Goal: Task Accomplishment & Management: Complete application form

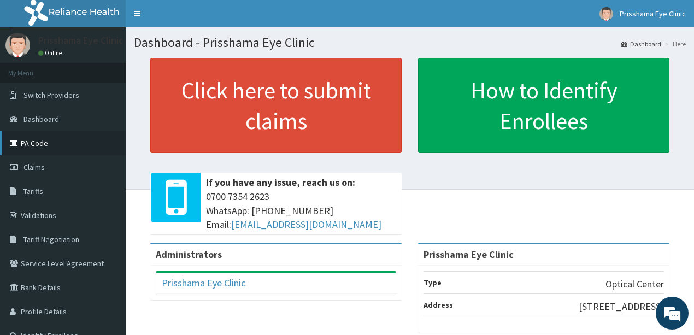
click at [36, 147] on link "PA Code" at bounding box center [63, 143] width 126 height 24
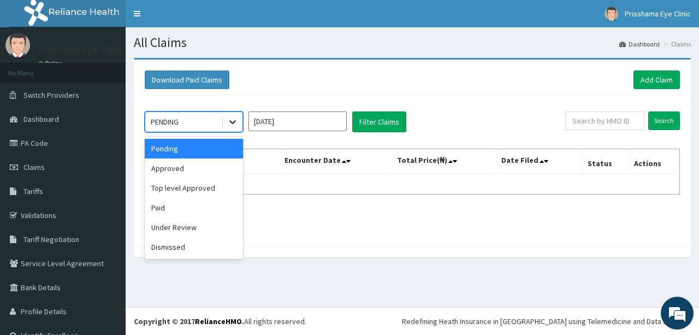
click at [232, 121] on icon at bounding box center [232, 121] width 11 height 11
click at [218, 205] on div "Paid" at bounding box center [194, 208] width 98 height 20
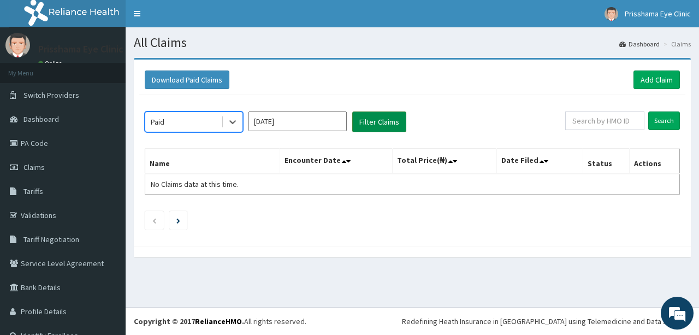
click at [374, 125] on button "Filter Claims" at bounding box center [379, 121] width 54 height 21
click at [360, 125] on button "Filter Claims" at bounding box center [379, 121] width 54 height 21
click at [233, 120] on icon at bounding box center [232, 121] width 11 height 11
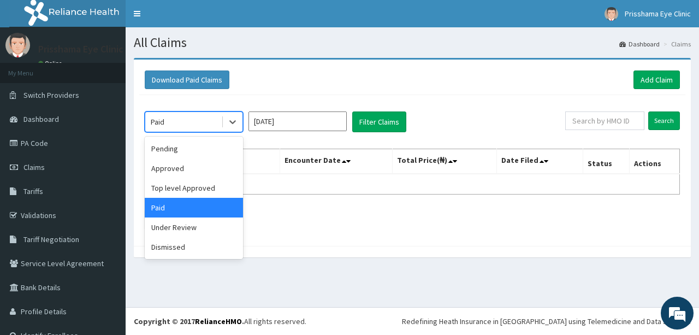
click at [295, 127] on input "Sep 2025" at bounding box center [297, 121] width 98 height 20
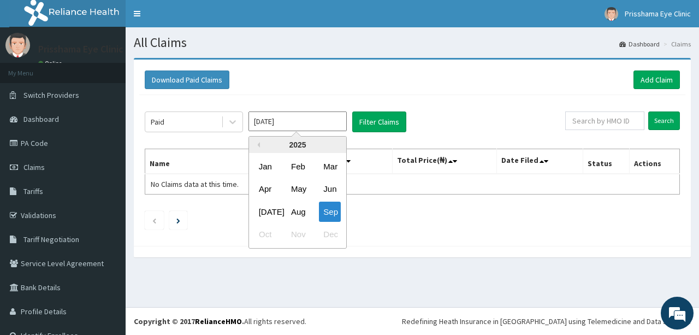
click at [367, 179] on div "Previous Year 2025 Jan Feb Mar Apr May Jun Jul Aug Sep Oct Nov Dec" at bounding box center [314, 193] width 186 height 115
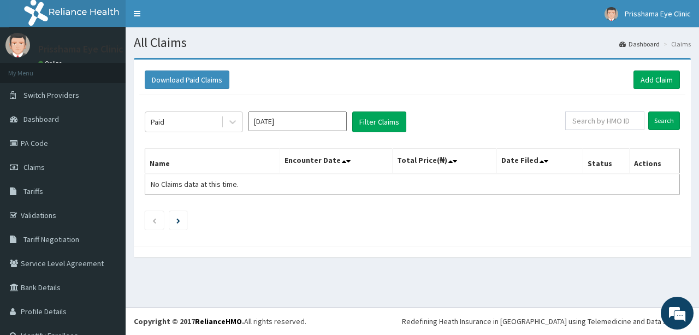
click at [436, 127] on div "Paid Sep 2025 Filter Claims" at bounding box center [355, 121] width 421 height 21
click at [374, 122] on button "Filter Claims" at bounding box center [379, 121] width 54 height 21
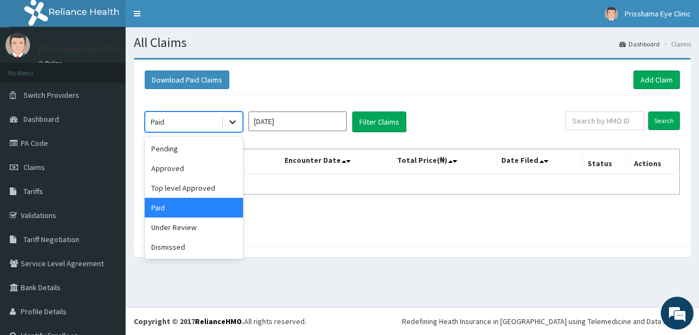
click at [230, 121] on icon at bounding box center [232, 123] width 7 height 4
click at [212, 149] on div "Pending" at bounding box center [194, 149] width 98 height 20
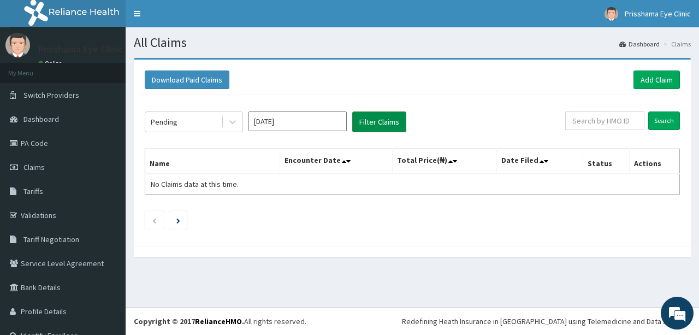
click at [358, 123] on button "Filter Claims" at bounding box center [379, 121] width 54 height 21
click at [381, 123] on button "Filter Claims" at bounding box center [379, 121] width 54 height 21
click at [233, 121] on icon at bounding box center [232, 121] width 11 height 11
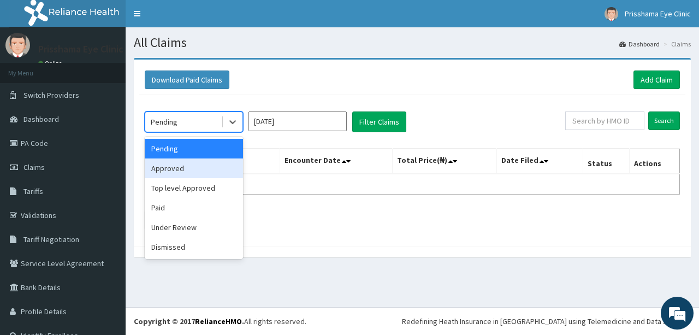
click at [222, 174] on div "Approved" at bounding box center [194, 168] width 98 height 20
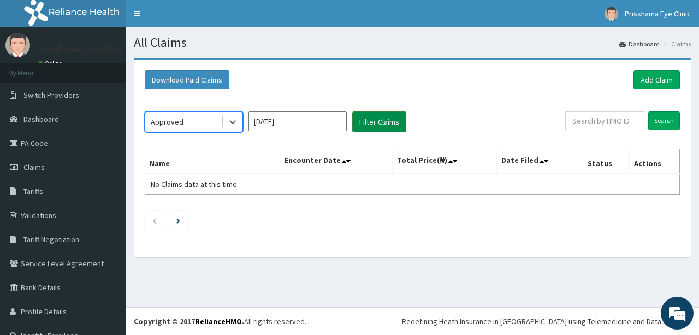
click at [376, 119] on button "Filter Claims" at bounding box center [379, 121] width 54 height 21
click at [370, 124] on button "Filter Claims" at bounding box center [379, 121] width 54 height 21
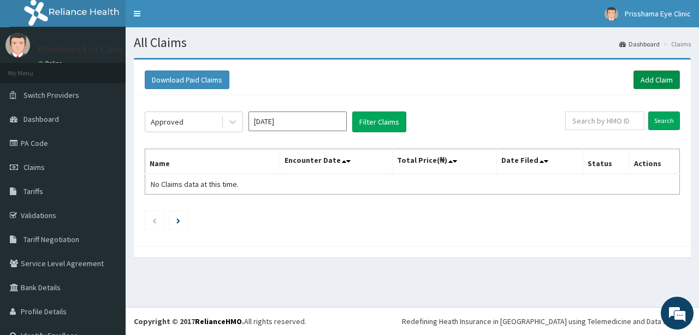
click at [647, 81] on link "Add Claim" at bounding box center [656, 79] width 46 height 19
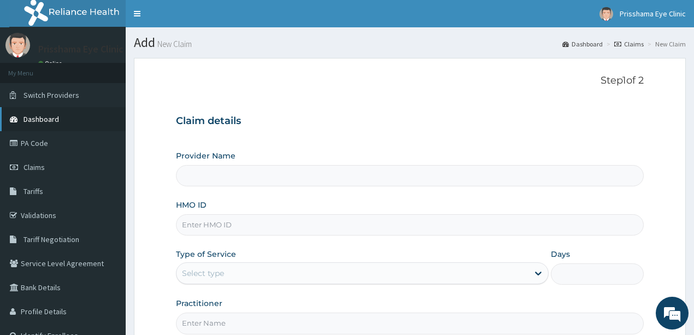
type input "Prisshama Eye Clinic"
click at [50, 193] on link "Tariffs" at bounding box center [63, 191] width 126 height 24
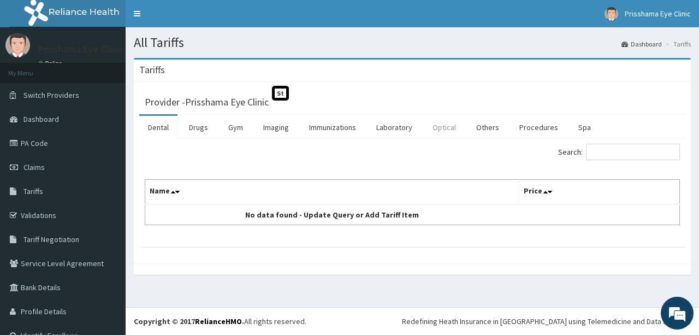
click at [446, 126] on link "Optical" at bounding box center [444, 127] width 41 height 23
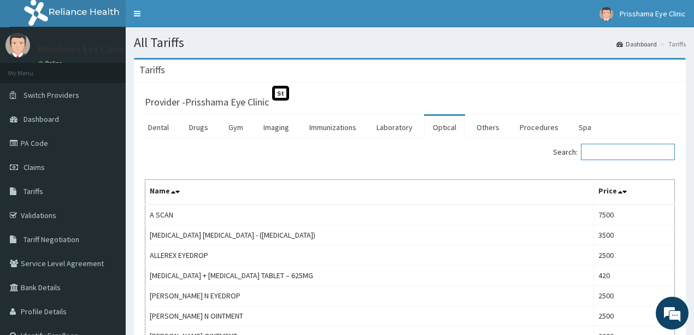
click at [599, 151] on input "Search:" at bounding box center [628, 152] width 94 height 16
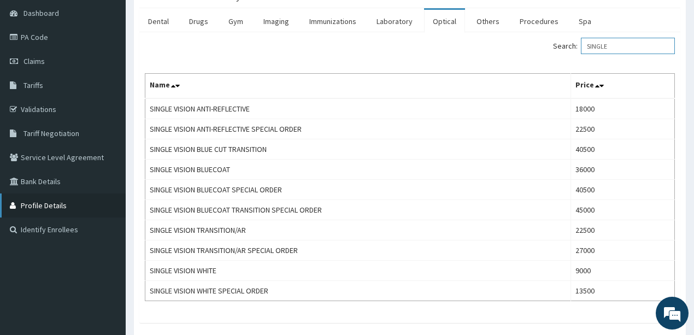
scroll to position [166, 0]
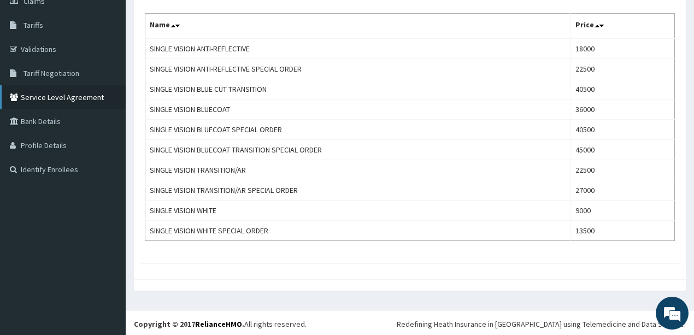
type input "SINGLE"
click at [59, 96] on link "Service Level Agreement" at bounding box center [63, 97] width 126 height 24
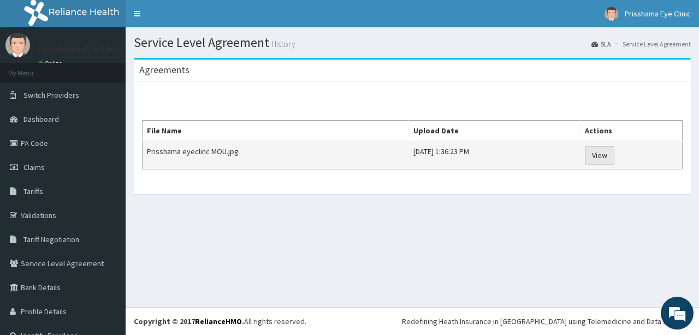
click at [608, 156] on link "View" at bounding box center [599, 155] width 29 height 19
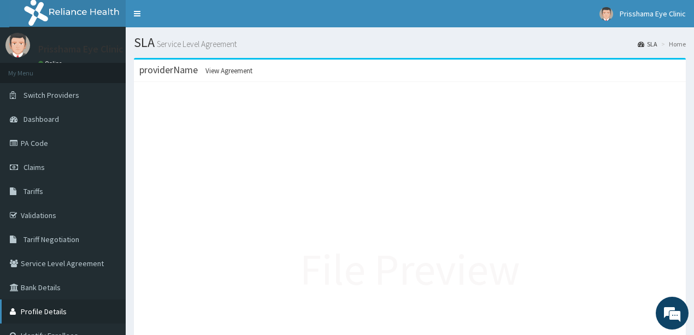
click at [54, 310] on link "Profile Details" at bounding box center [63, 311] width 126 height 24
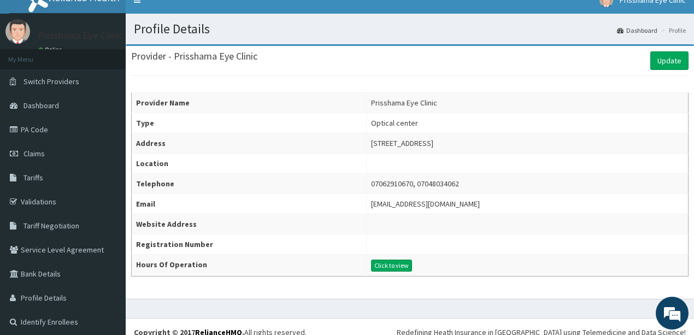
scroll to position [21, 0]
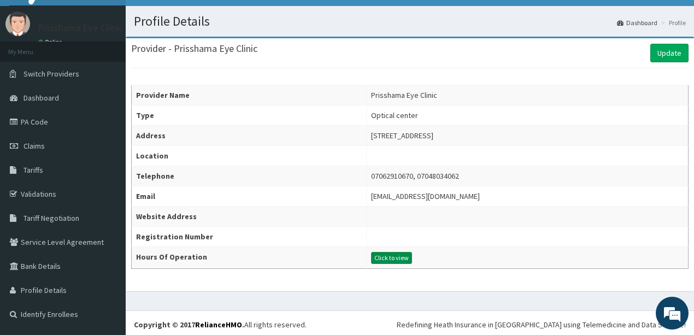
click at [371, 256] on button "Click to view" at bounding box center [391, 258] width 41 height 12
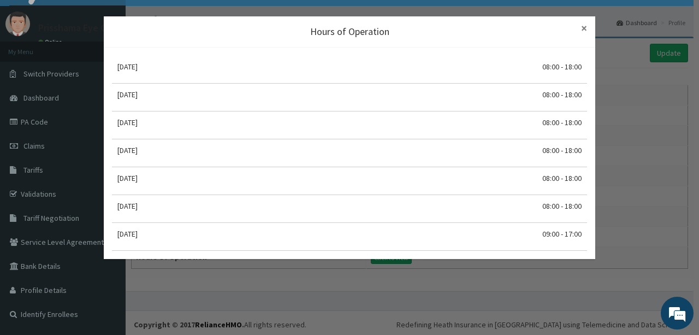
click at [582, 28] on span "×" at bounding box center [584, 28] width 6 height 15
